Goal: Information Seeking & Learning: Learn about a topic

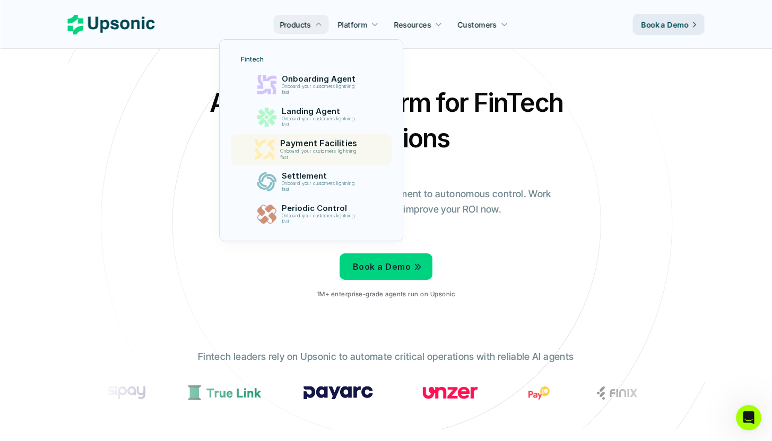
click at [333, 142] on p "Payment Facilities" at bounding box center [321, 143] width 82 height 10
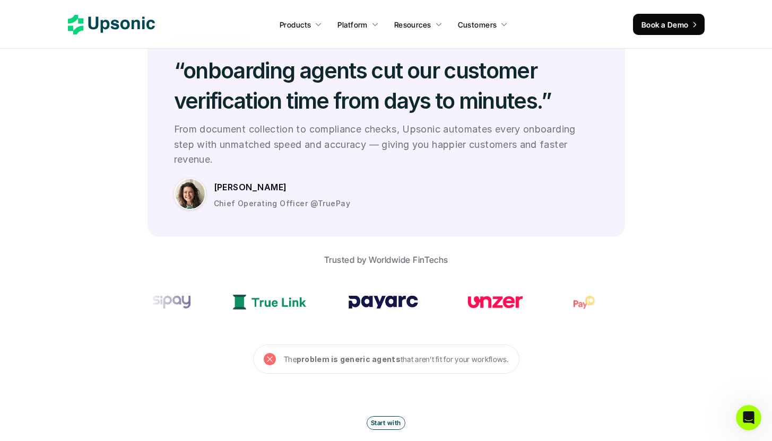
scroll to position [2568, 0]
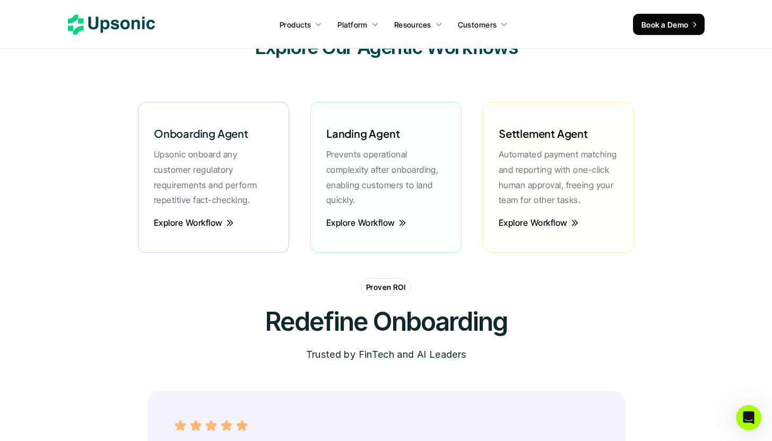
click at [108, 21] on use at bounding box center [111, 25] width 87 height 20
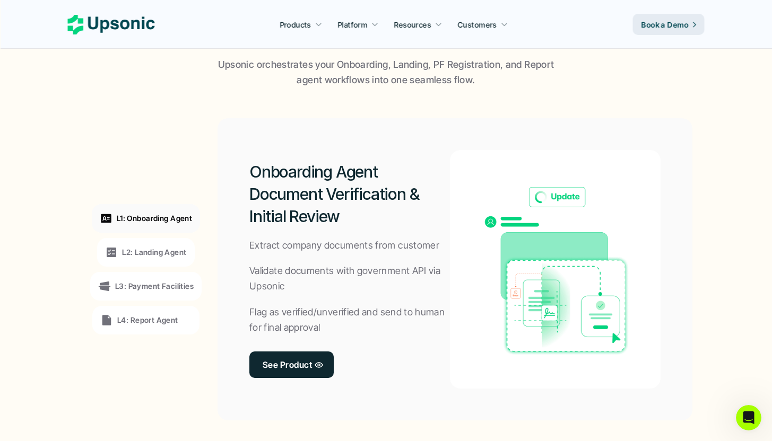
scroll to position [746, 0]
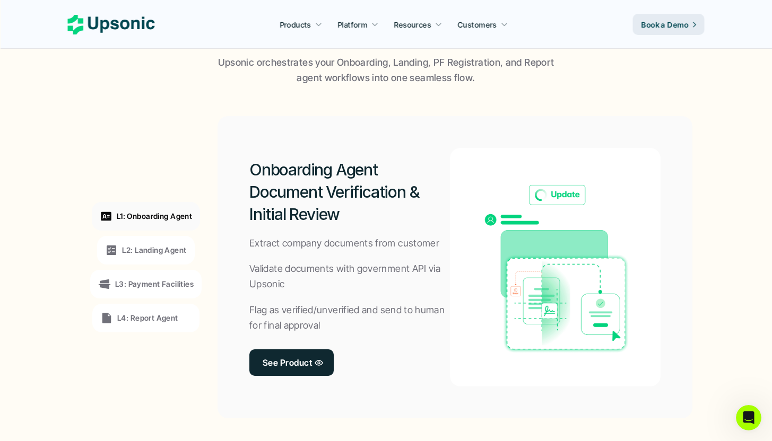
click at [147, 217] on p "L1: Onboarding Agent" at bounding box center [154, 216] width 75 height 11
click at [152, 250] on p "L2: Landing Agent" at bounding box center [154, 250] width 64 height 11
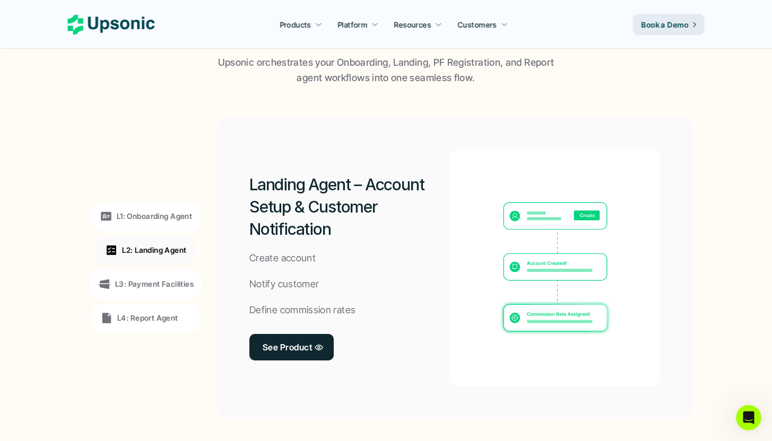
click at [153, 281] on p "L3: Payment Facilities" at bounding box center [154, 283] width 78 height 11
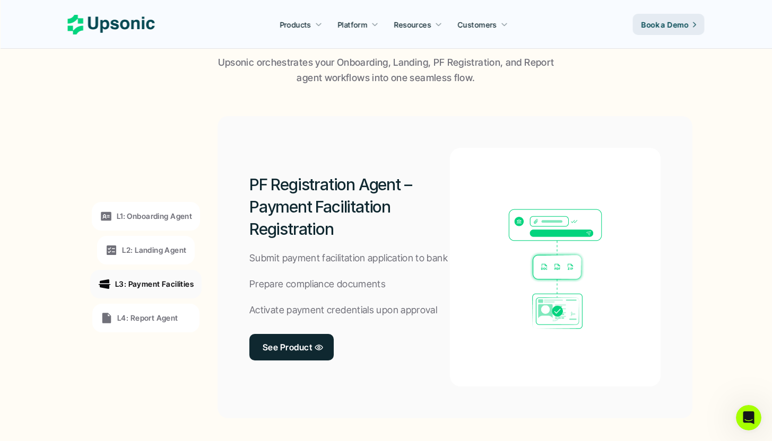
click at [155, 316] on p "L4: Report Agent" at bounding box center [147, 317] width 61 height 11
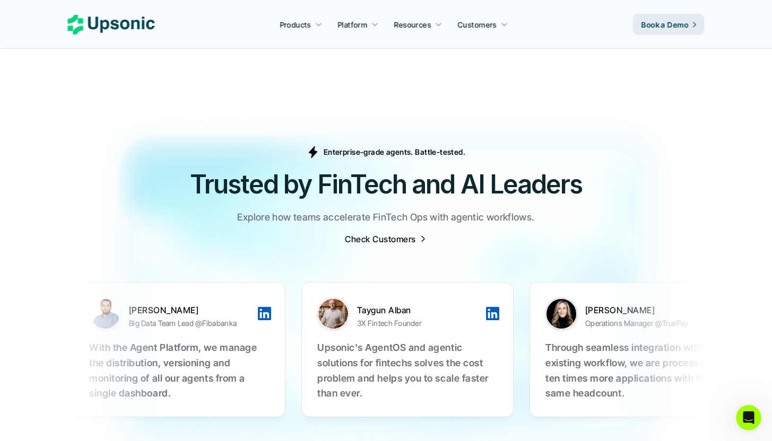
scroll to position [3305, 0]
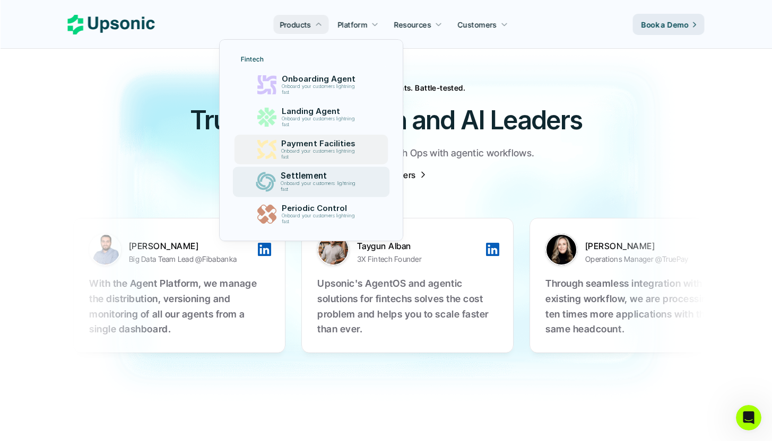
click at [301, 146] on p "Payment Facilities" at bounding box center [320, 144] width 78 height 10
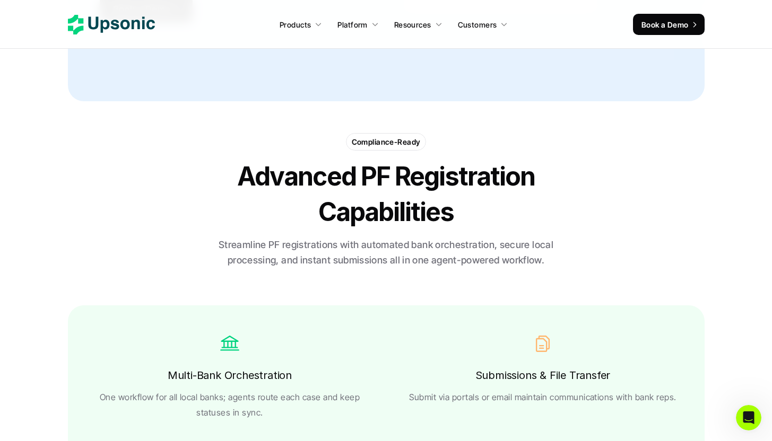
scroll to position [2025, 0]
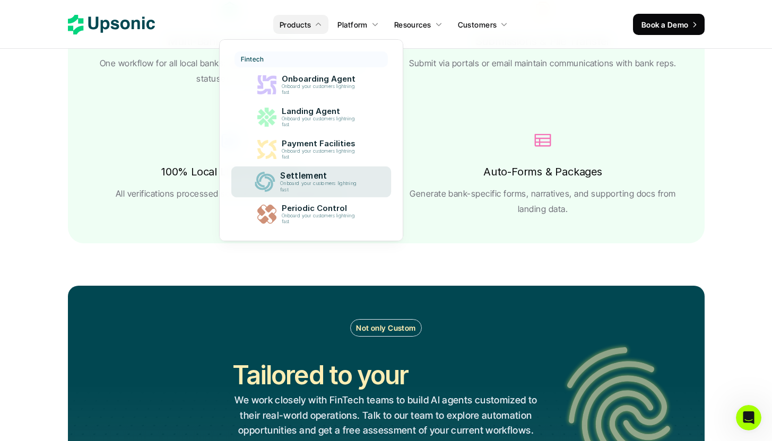
click at [299, 174] on p "Settlement" at bounding box center [321, 176] width 82 height 10
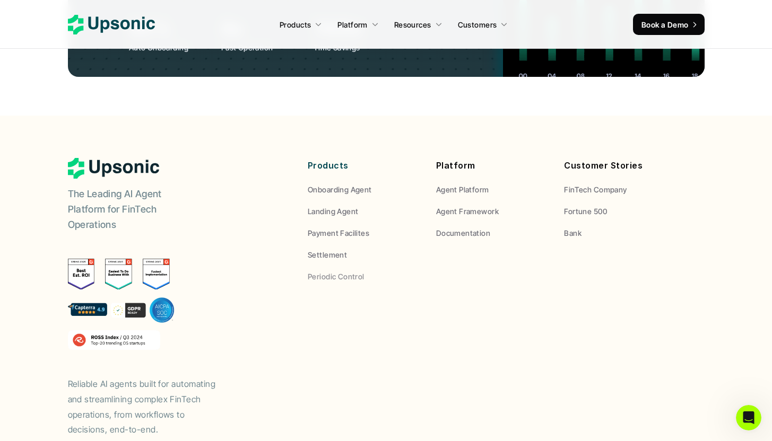
scroll to position [4126, 0]
